Goal: Use online tool/utility: Utilize a website feature to perform a specific function

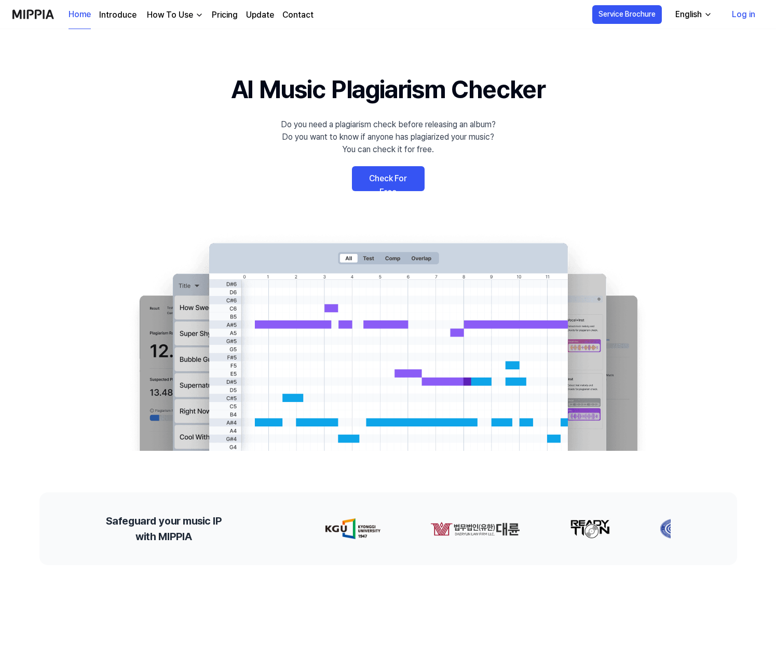
click at [392, 183] on link "Check For Free" at bounding box center [388, 178] width 73 height 25
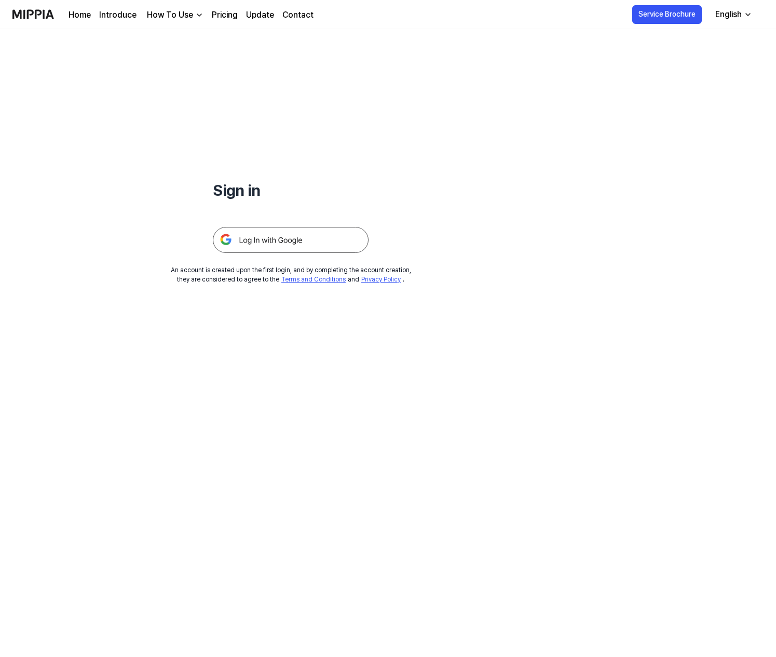
click at [281, 247] on img at bounding box center [291, 240] width 156 height 26
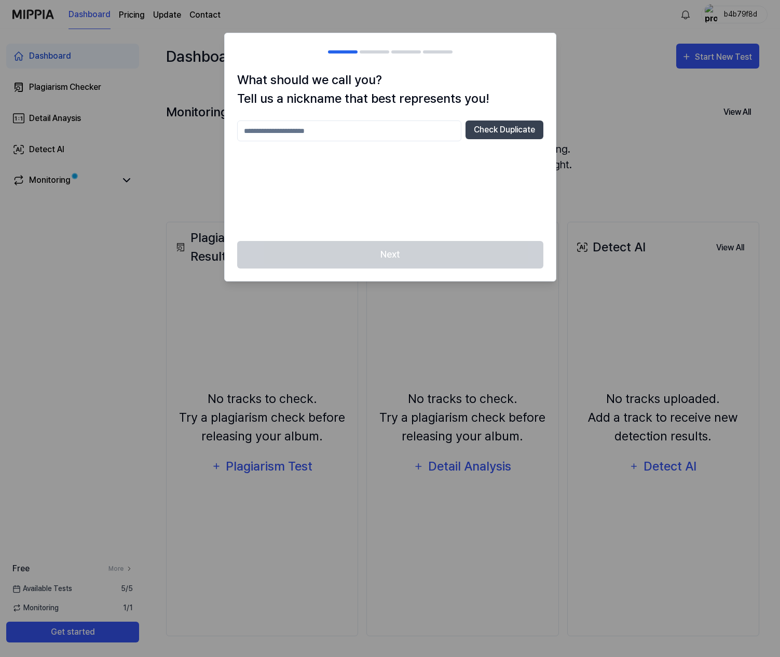
click at [336, 132] on input "text" at bounding box center [349, 130] width 224 height 21
click at [518, 134] on button "Check Duplicate" at bounding box center [505, 129] width 78 height 19
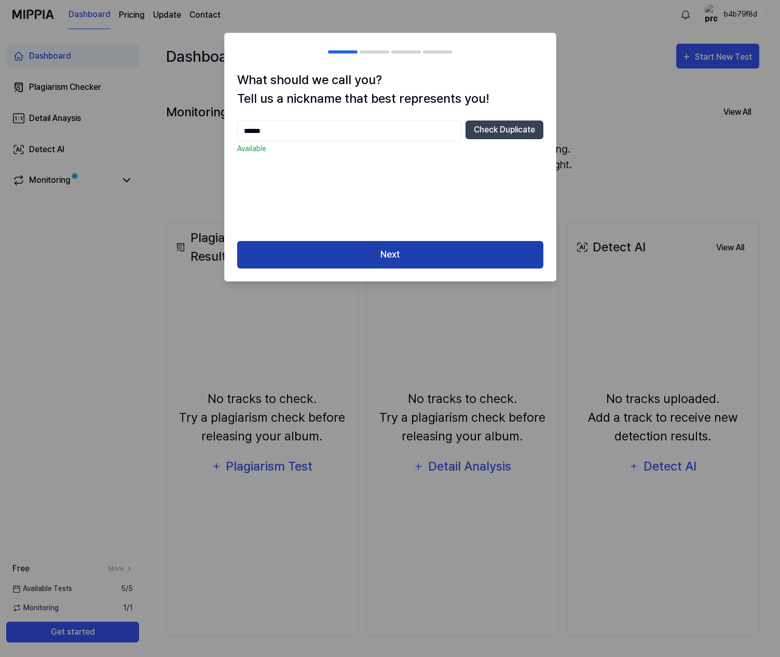
type input "******"
click at [402, 248] on button "Next" at bounding box center [390, 255] width 306 height 28
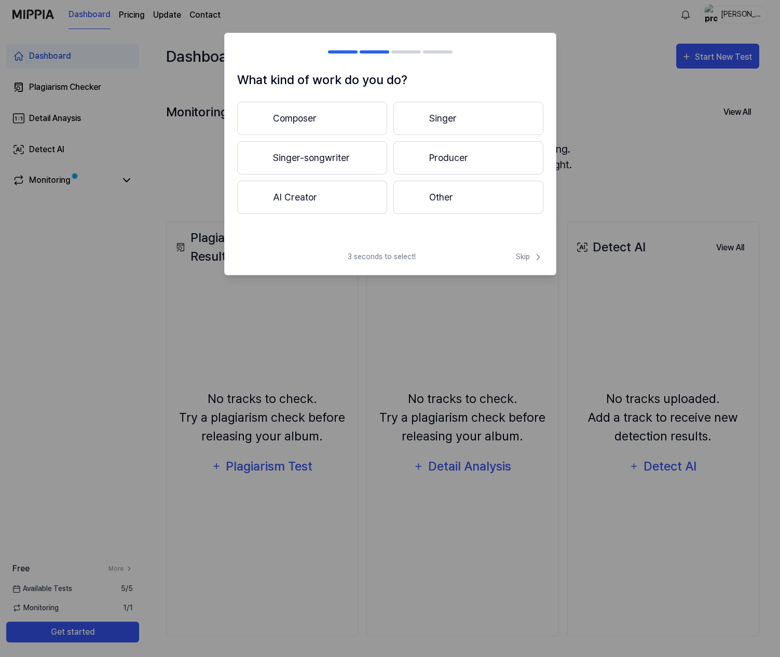
click at [453, 119] on button "Singer" at bounding box center [468, 118] width 150 height 33
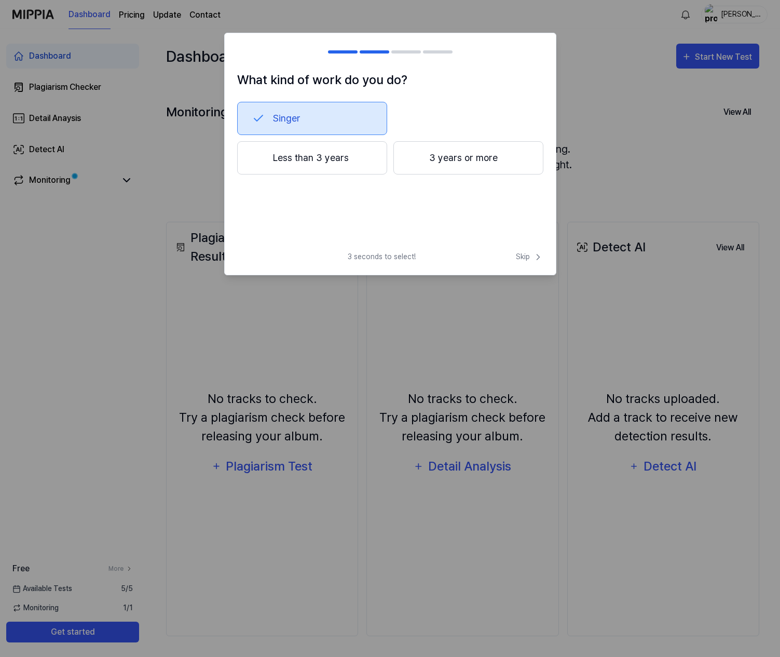
click at [461, 164] on button "3 years or more" at bounding box center [468, 157] width 150 height 33
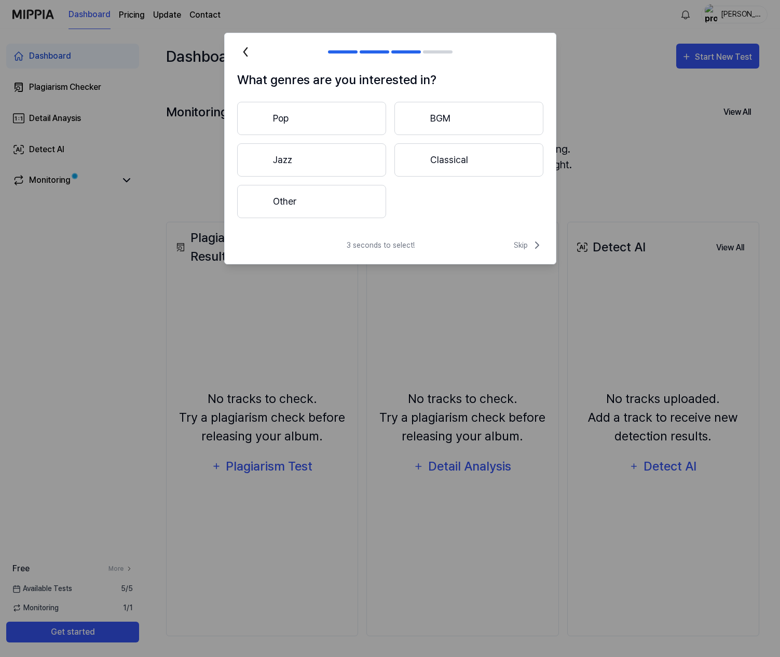
click at [337, 118] on button "Pop" at bounding box center [311, 118] width 149 height 33
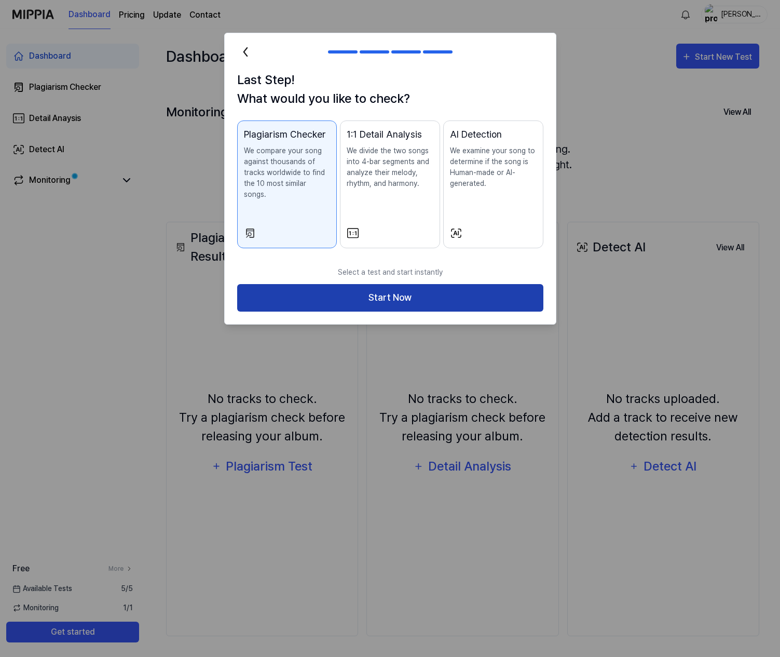
click at [402, 291] on button "Start Now" at bounding box center [390, 298] width 306 height 28
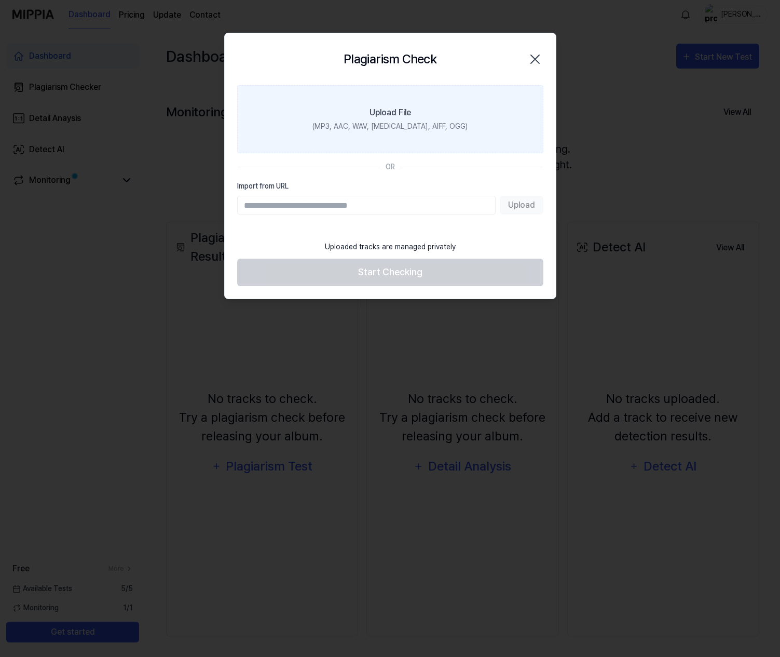
click at [396, 117] on div "Upload File" at bounding box center [391, 112] width 42 height 12
click at [0, 0] on input "Upload File (MP3, AAC, WAV, [MEDICAL_DATA], AIFF, OGG)" at bounding box center [0, 0] width 0 height 0
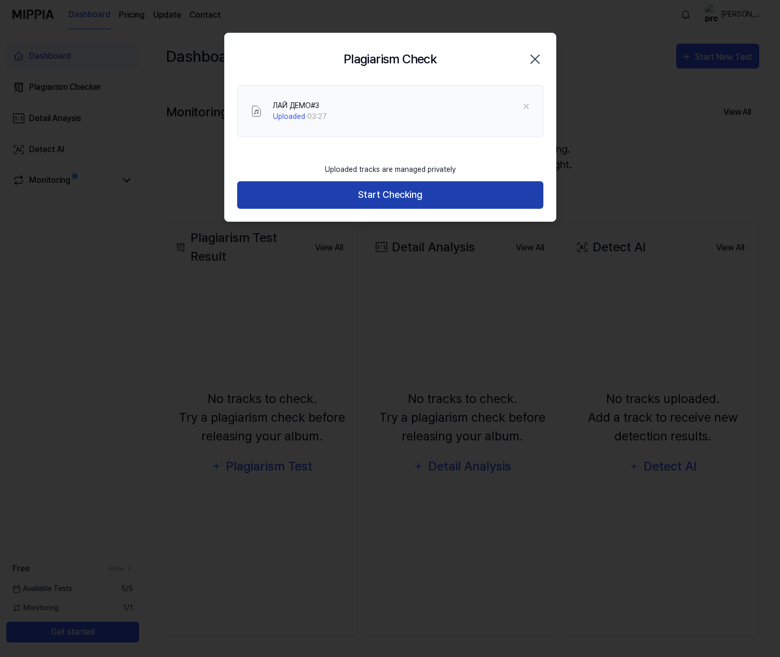
click at [393, 192] on button "Start Checking" at bounding box center [390, 195] width 306 height 28
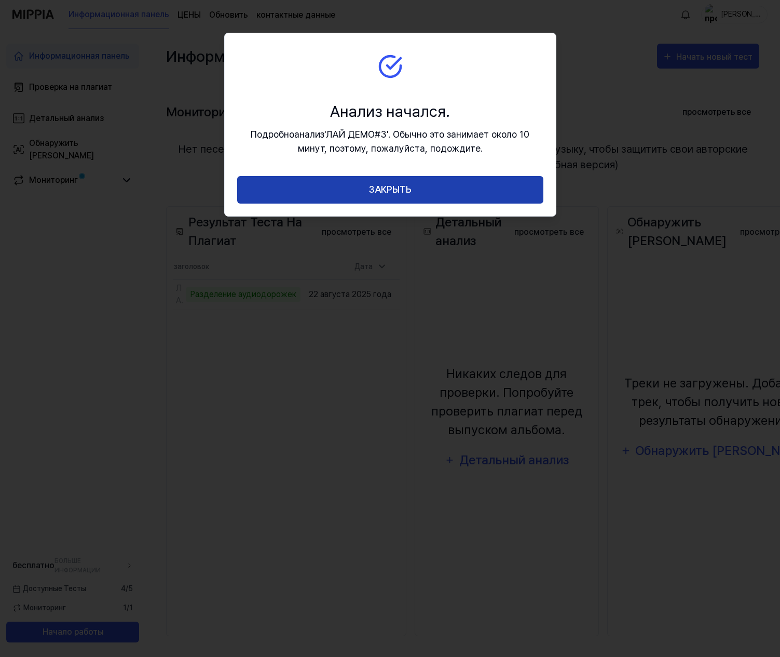
click at [378, 191] on button "ЗАКРЫТЬ" at bounding box center [390, 190] width 306 height 28
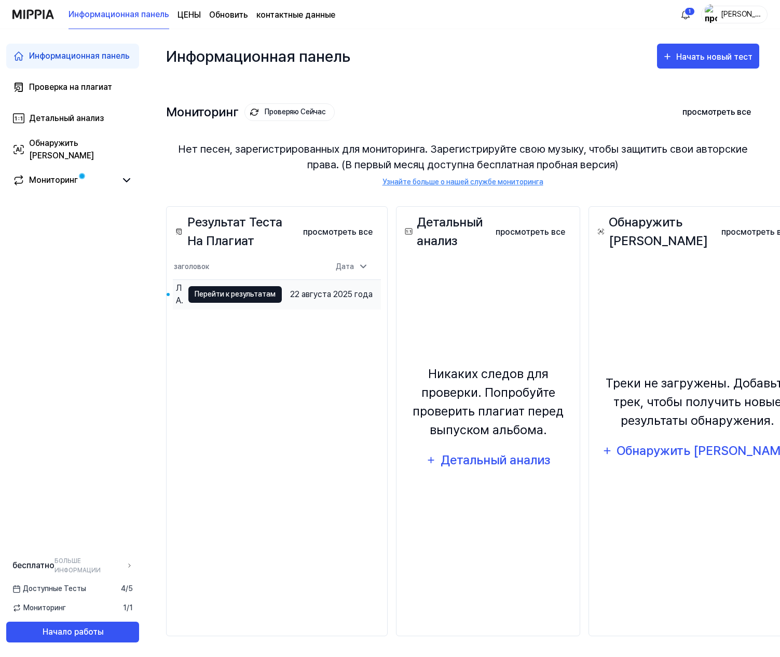
click at [235, 303] on button "Перейти к результатам" at bounding box center [234, 294] width 93 height 17
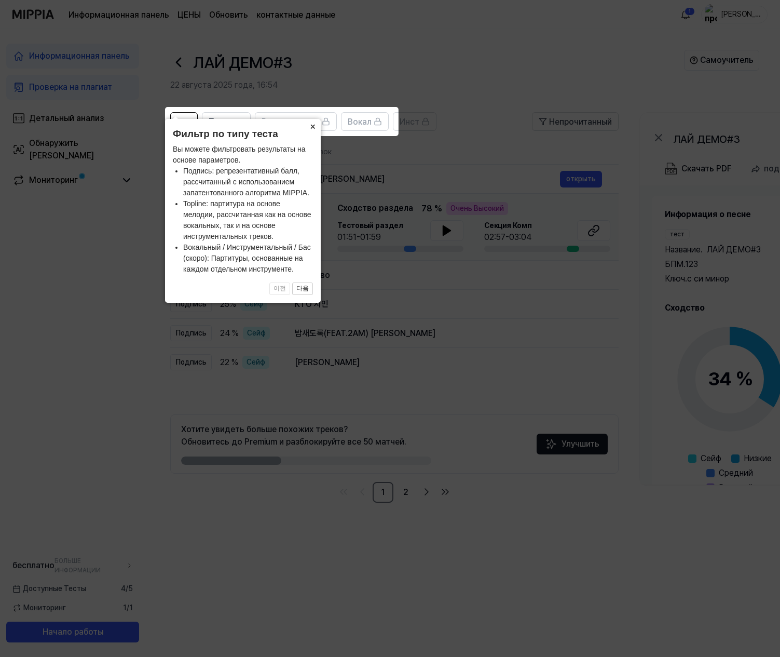
click at [311, 128] on button "×" at bounding box center [312, 126] width 17 height 15
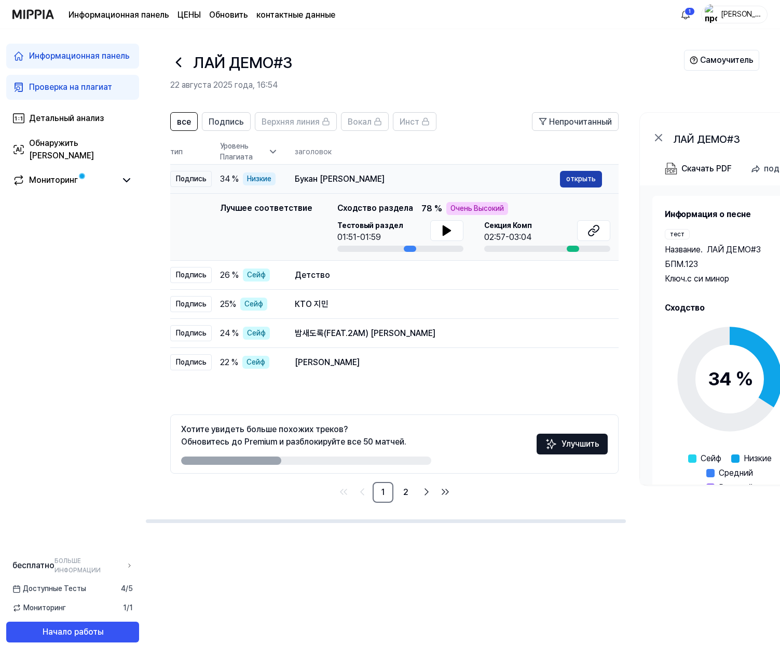
click at [579, 178] on button "открыть" at bounding box center [581, 179] width 42 height 17
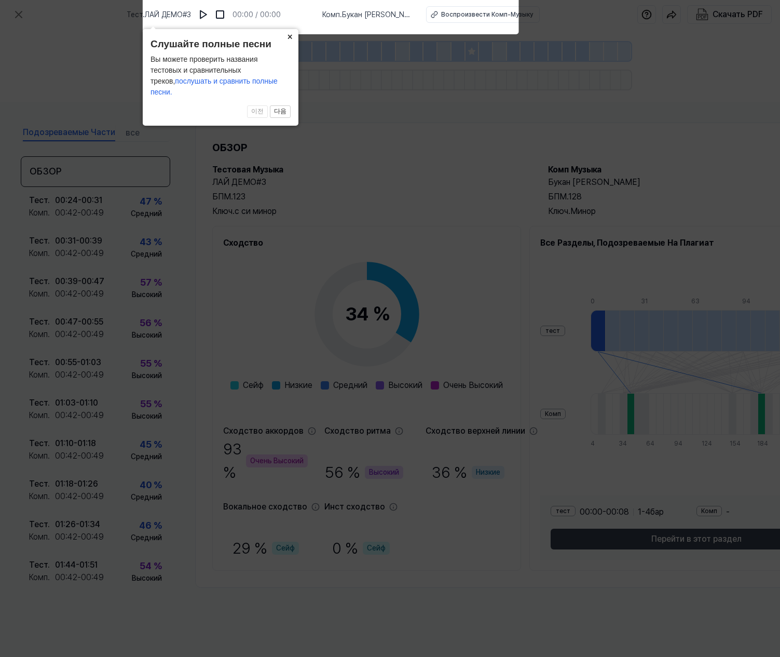
click at [289, 44] on button "×" at bounding box center [290, 36] width 17 height 15
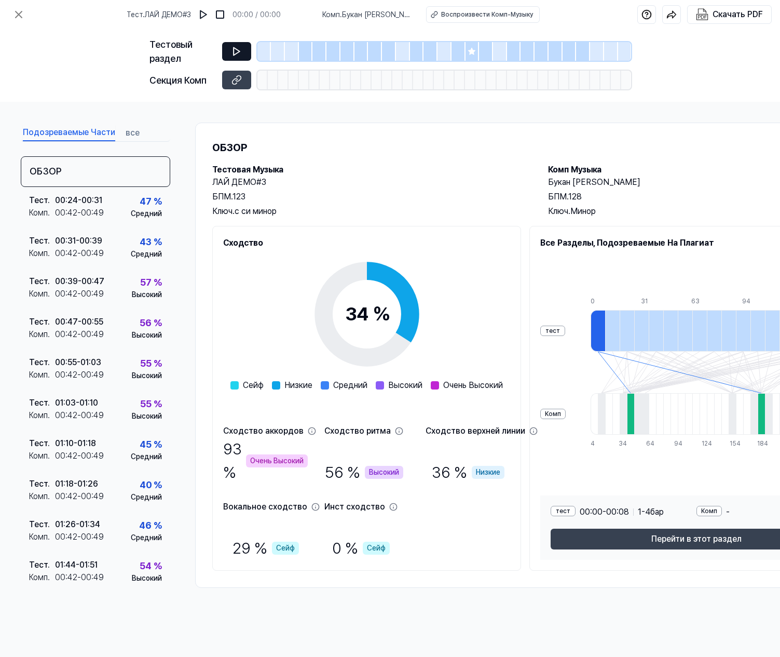
click at [238, 45] on button at bounding box center [236, 51] width 29 height 19
click at [237, 51] on icon at bounding box center [237, 51] width 10 height 10
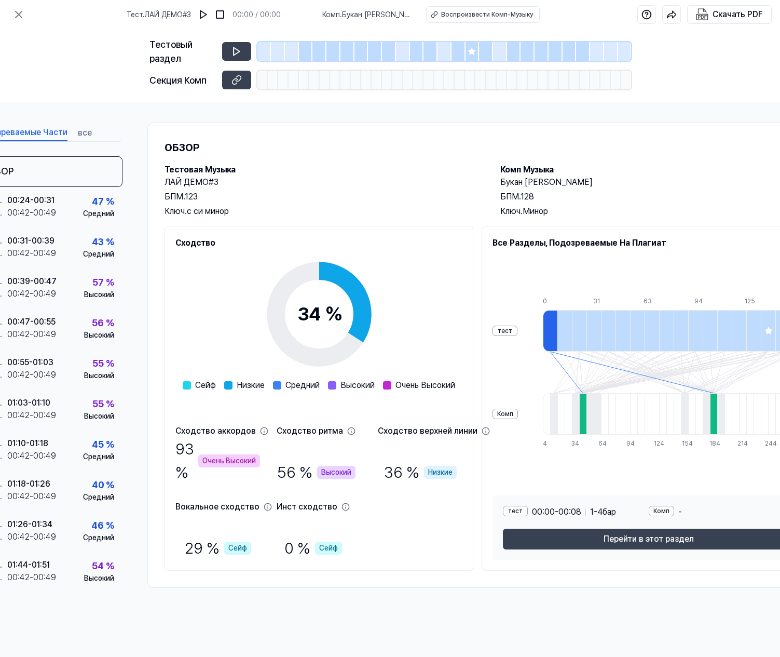
scroll to position [0, 45]
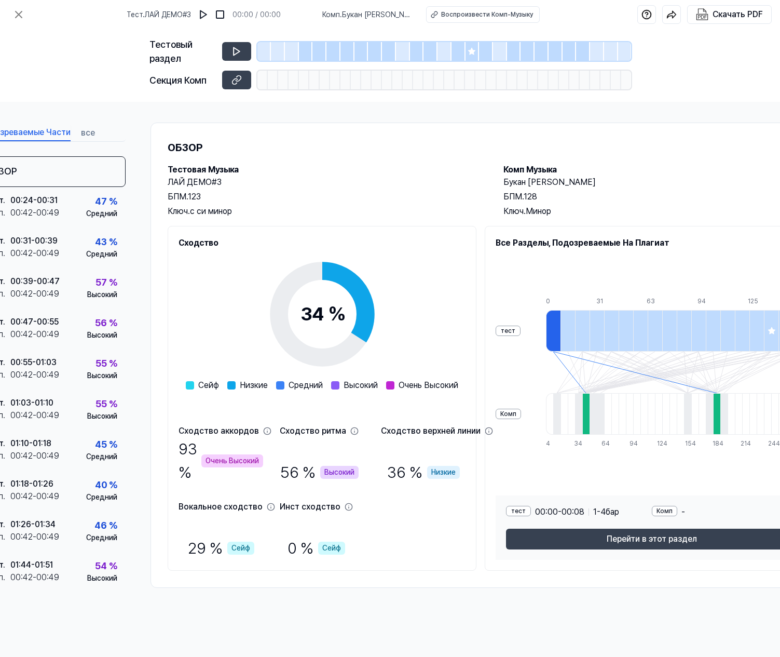
click at [496, 331] on div "тест" at bounding box center [508, 330] width 25 height 10
click at [496, 414] on div "Комп" at bounding box center [508, 414] width 25 height 10
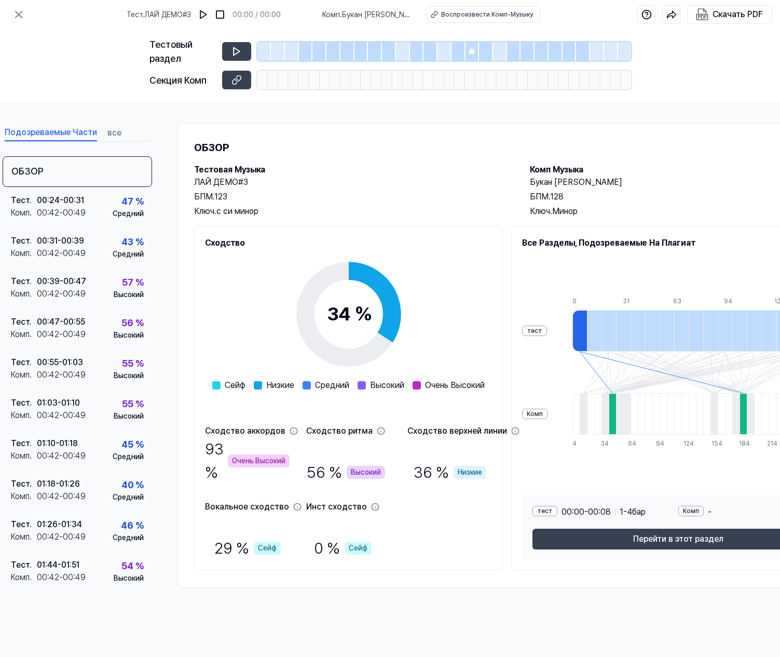
scroll to position [0, 0]
